Goal: Task Accomplishment & Management: Manage account settings

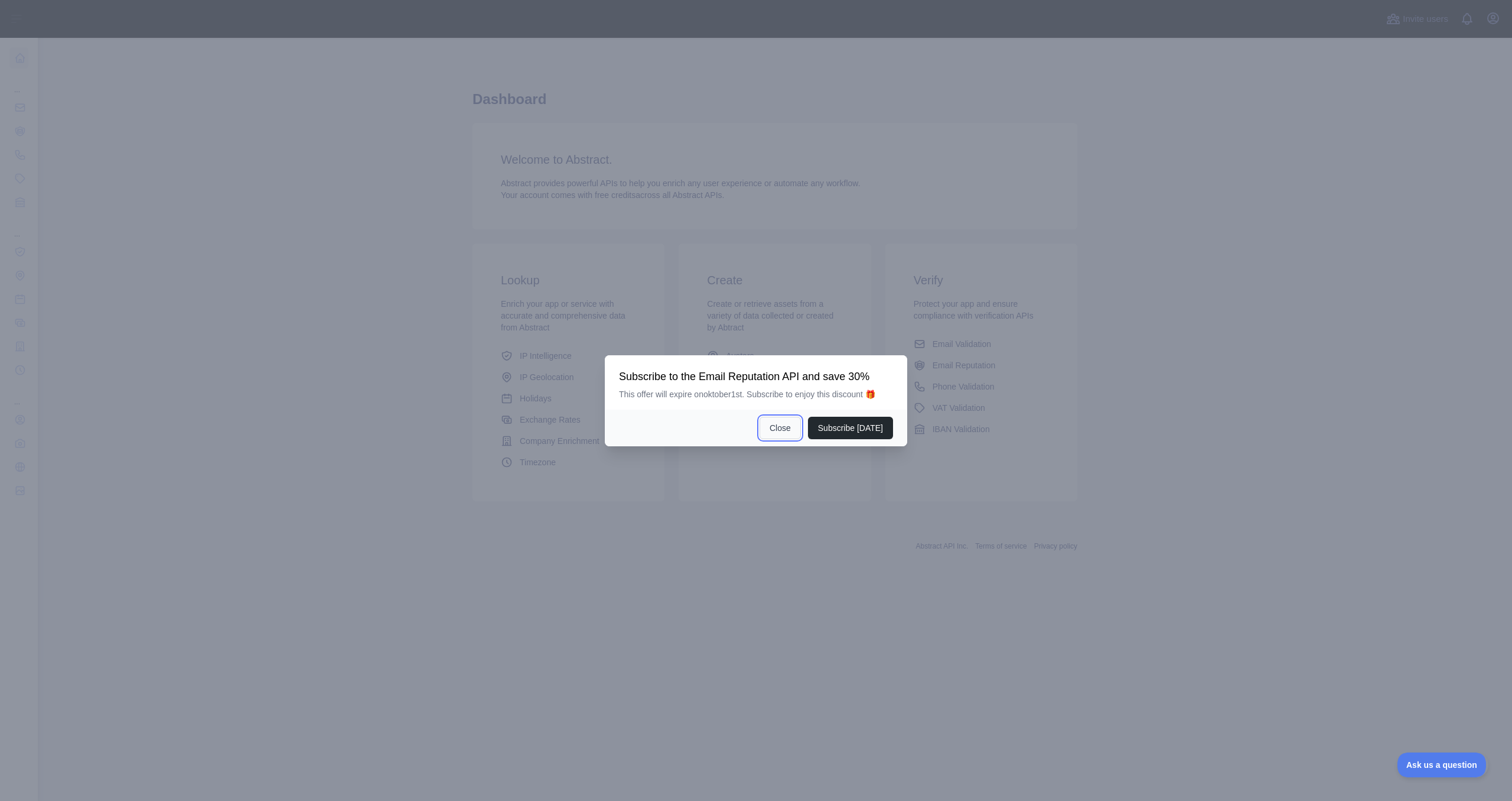
click at [792, 427] on button "Close" at bounding box center [781, 427] width 41 height 23
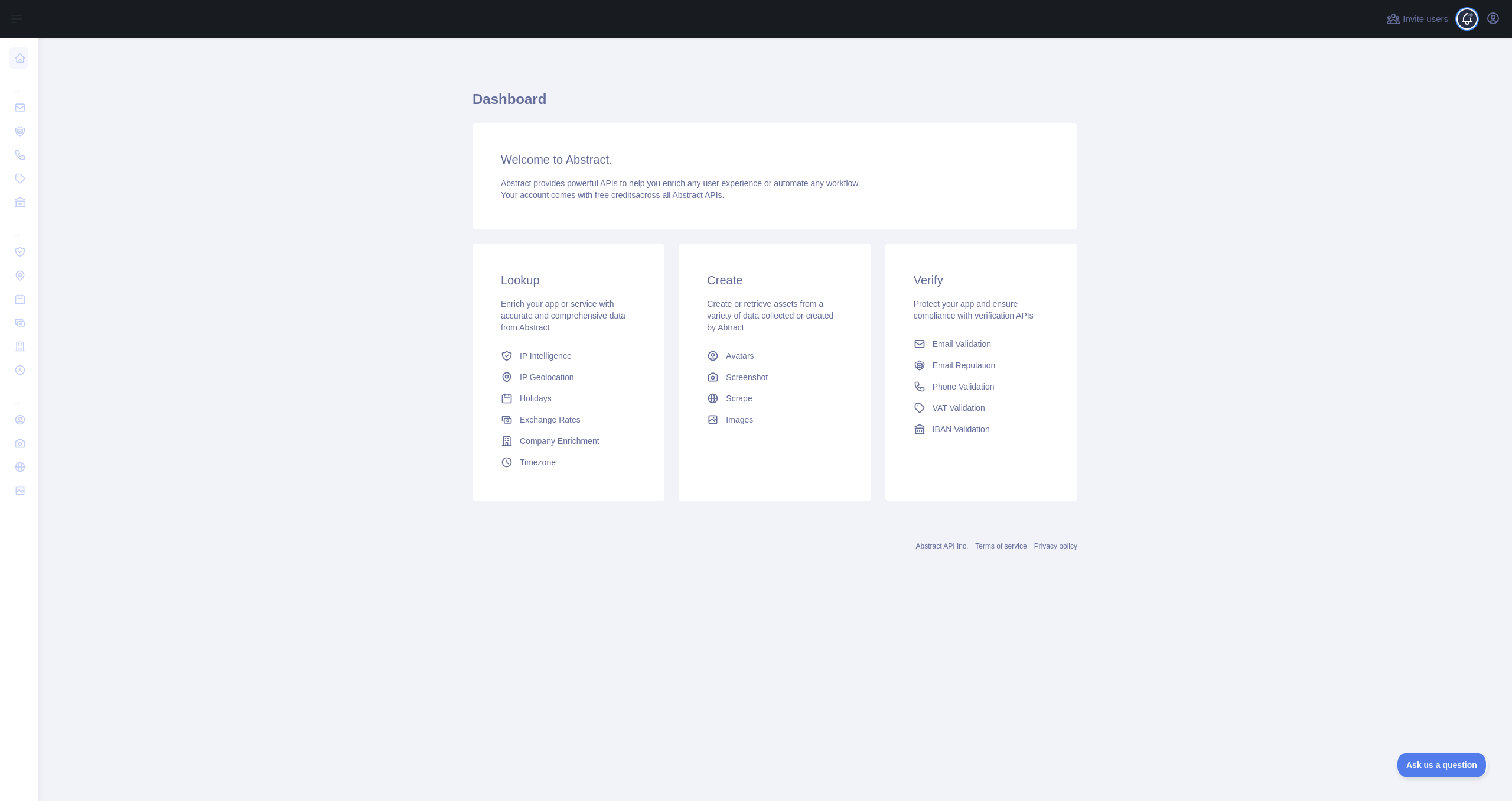
click at [1474, 21] on span at bounding box center [1472, 19] width 24 height 38
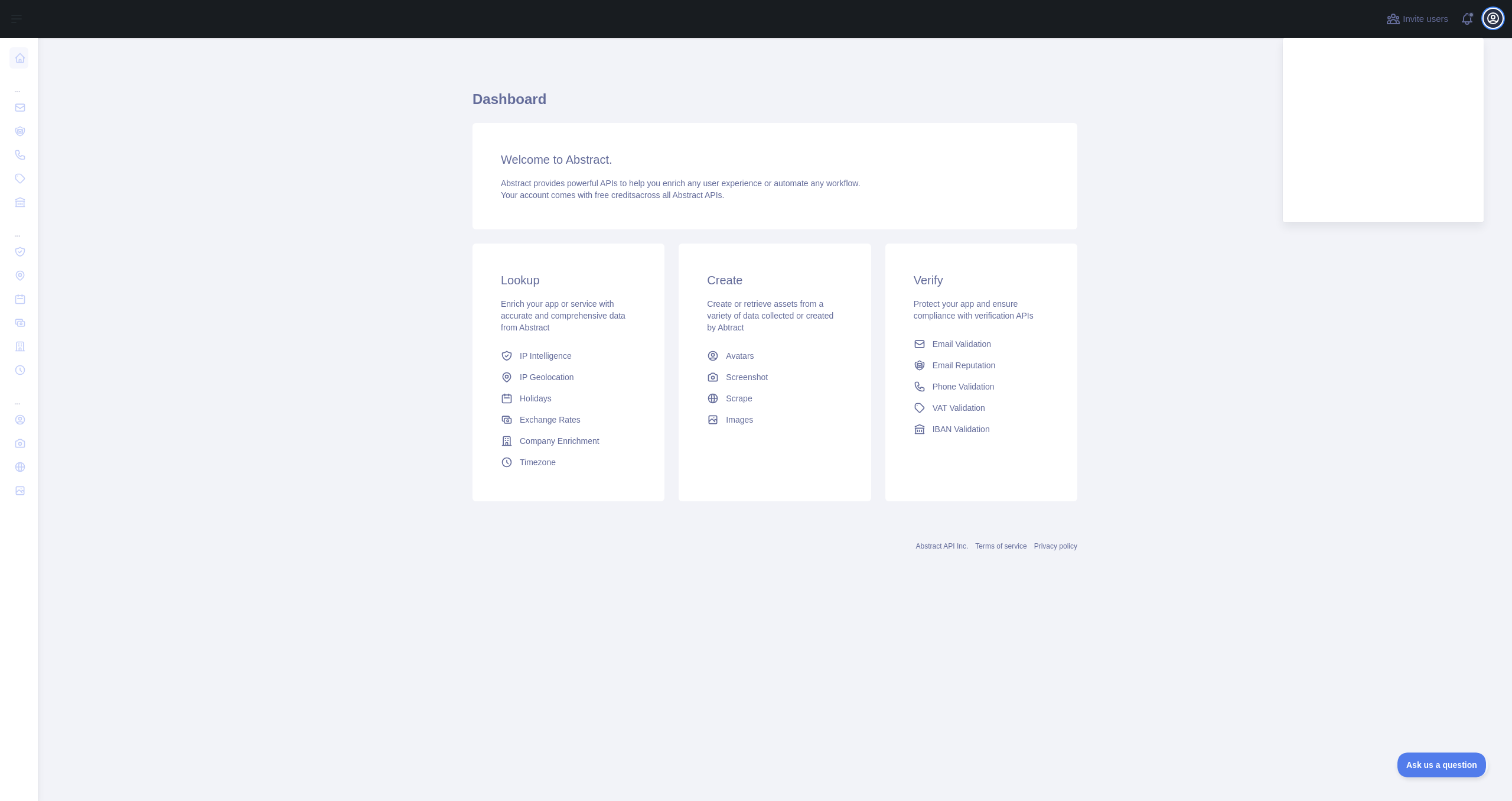
click at [1502, 19] on button "Open user menu" at bounding box center [1493, 18] width 19 height 19
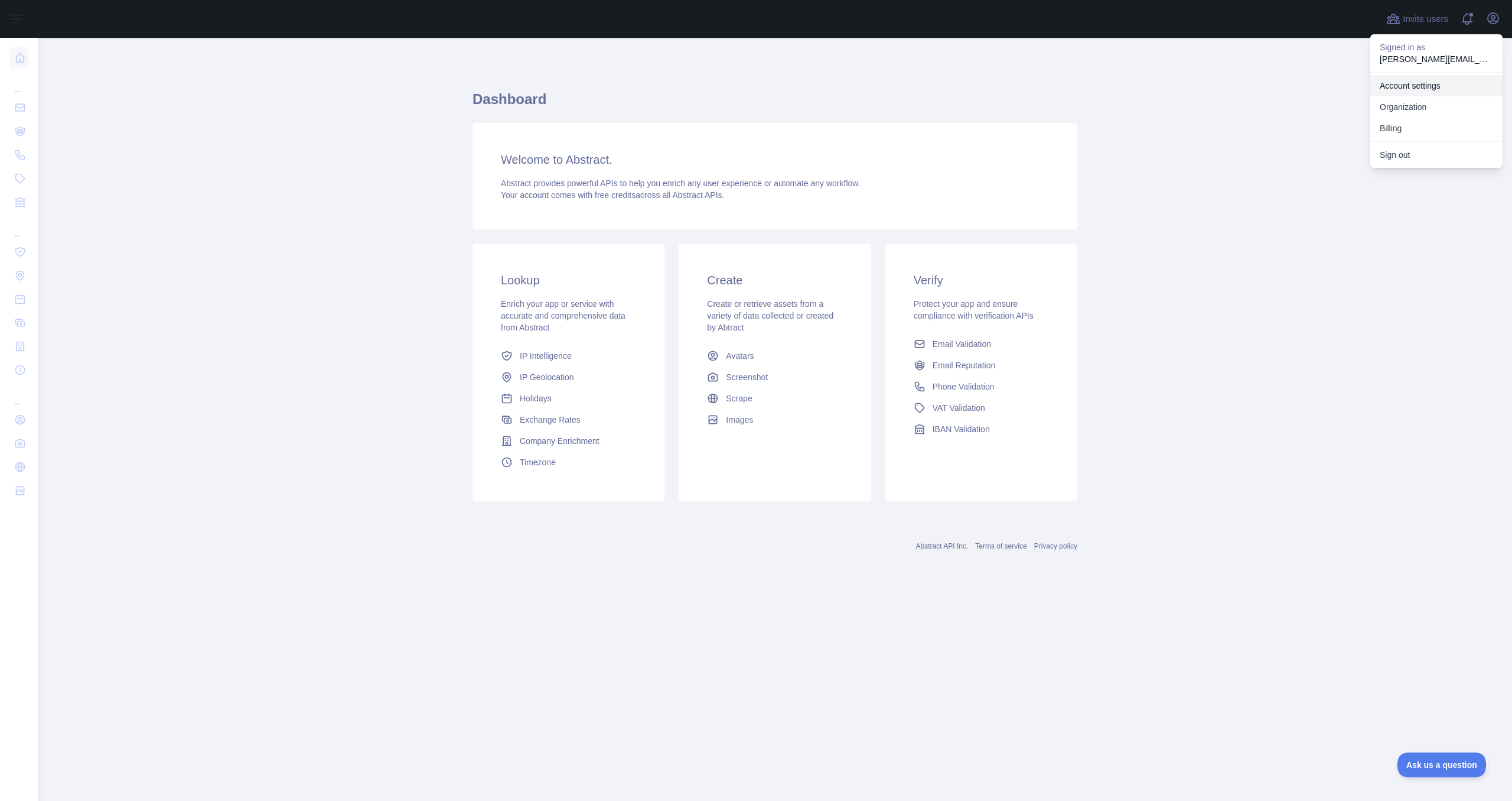
click at [1410, 83] on link "Account settings" at bounding box center [1436, 85] width 132 height 21
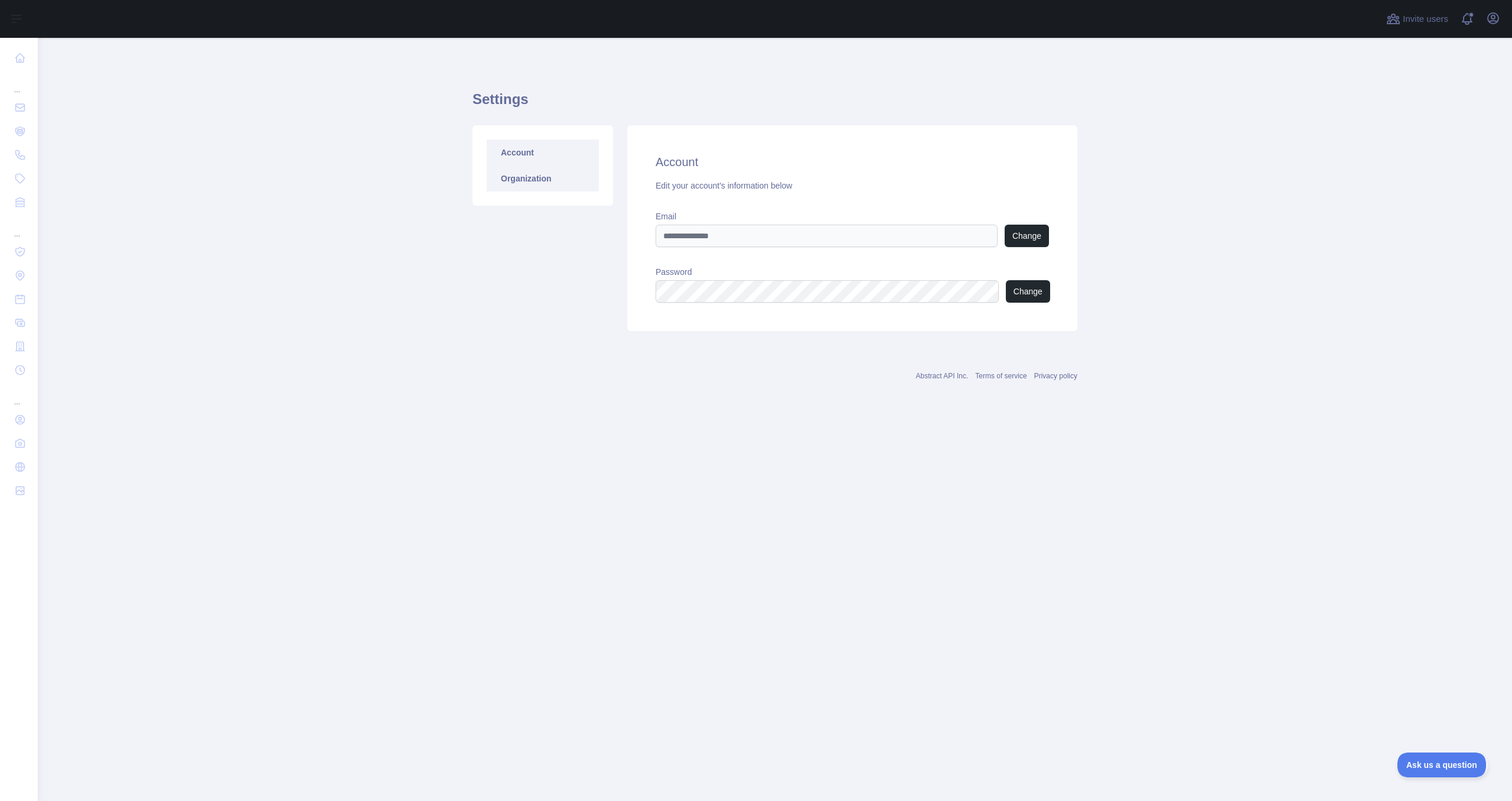
click at [527, 186] on link "Organization" at bounding box center [542, 179] width 112 height 26
click at [543, 155] on link "Account" at bounding box center [542, 152] width 112 height 26
click at [1470, 22] on span at bounding box center [1472, 19] width 24 height 38
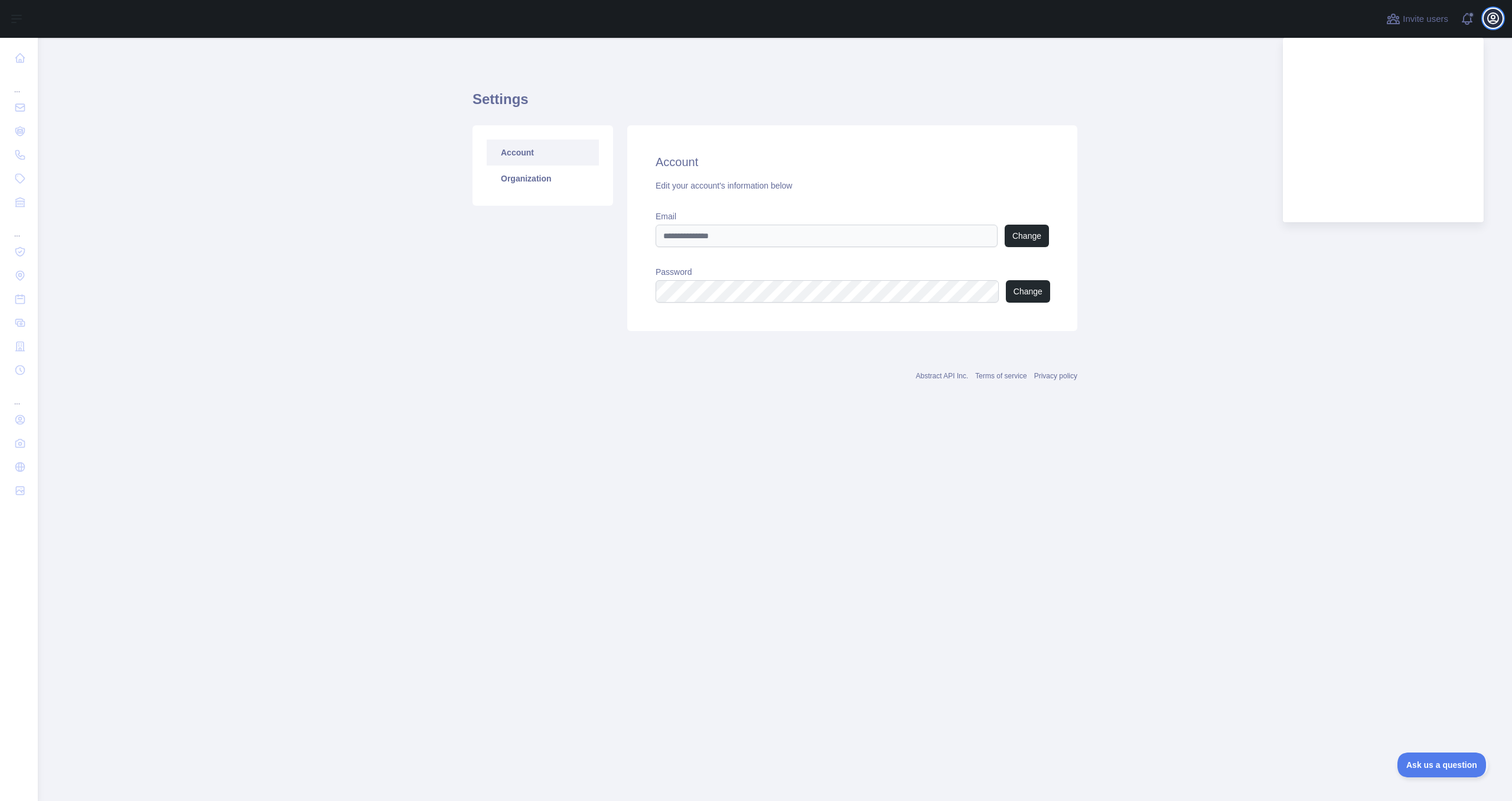
click at [1494, 17] on icon "button" at bounding box center [1493, 18] width 14 height 14
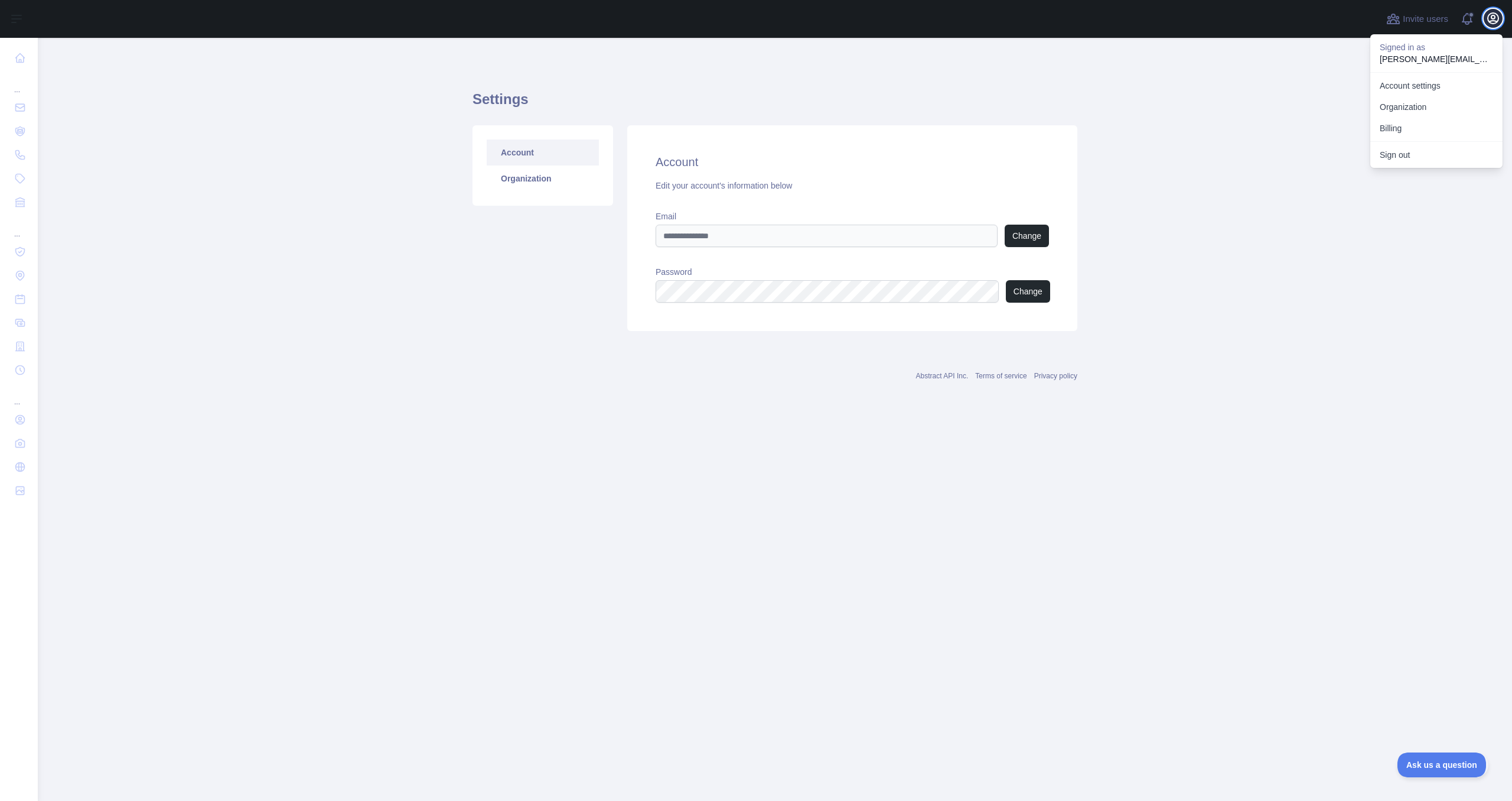
click at [1493, 17] on icon "button" at bounding box center [1493, 18] width 14 height 14
